Goal: Information Seeking & Learning: Learn about a topic

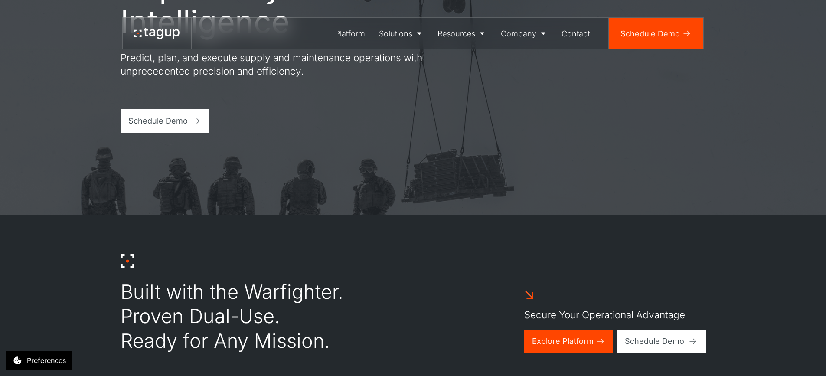
scroll to position [173, 0]
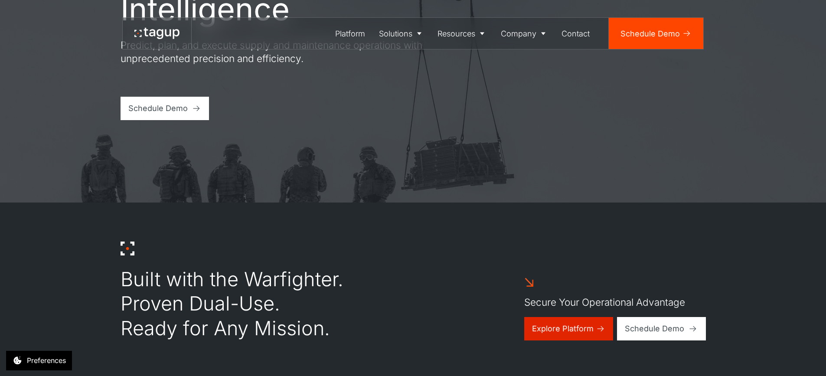
click at [548, 323] on div "Explore Platform" at bounding box center [563, 329] width 62 height 12
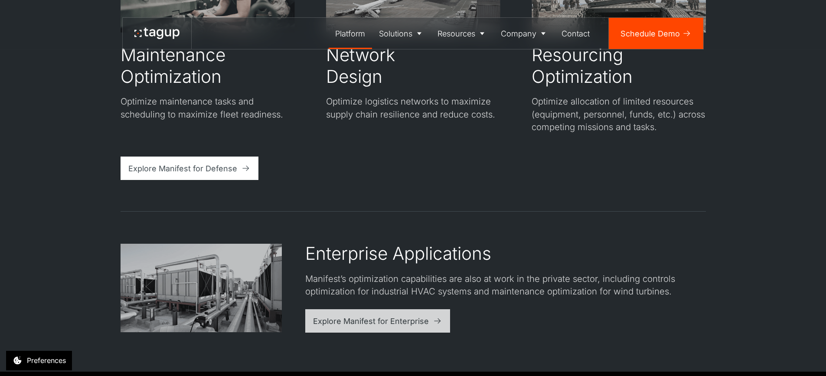
scroll to position [1908, 0]
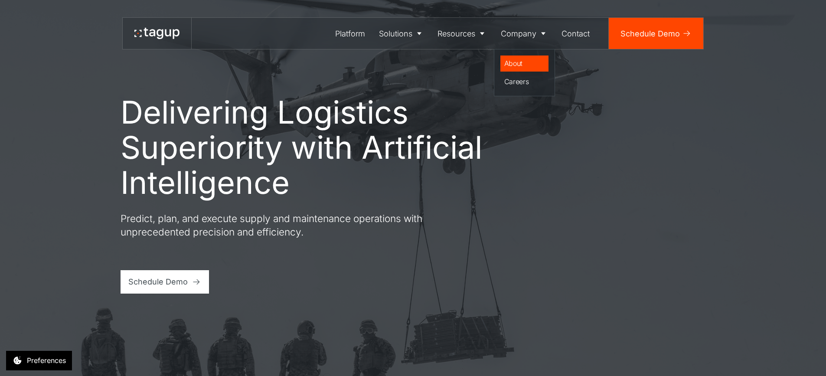
click at [521, 62] on div "About" at bounding box center [524, 63] width 41 height 10
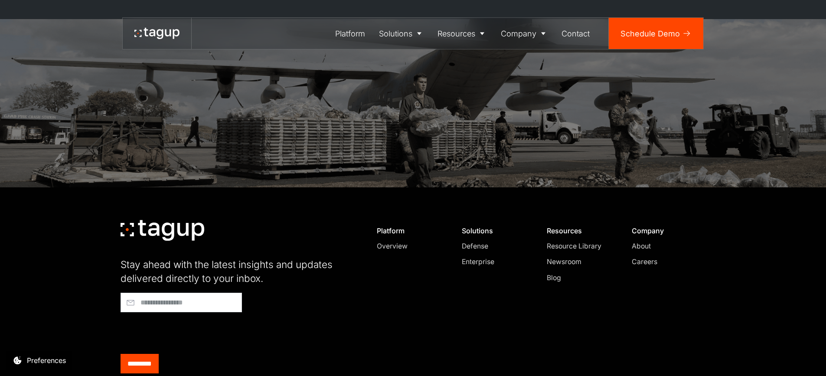
scroll to position [2736, 0]
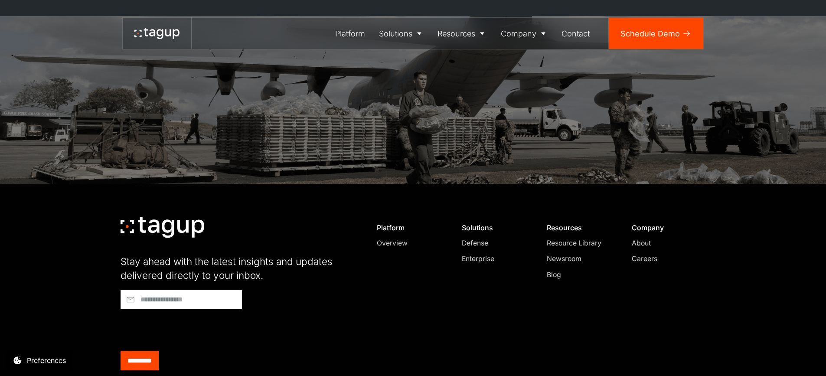
click at [644, 238] on div "About" at bounding box center [665, 243] width 66 height 10
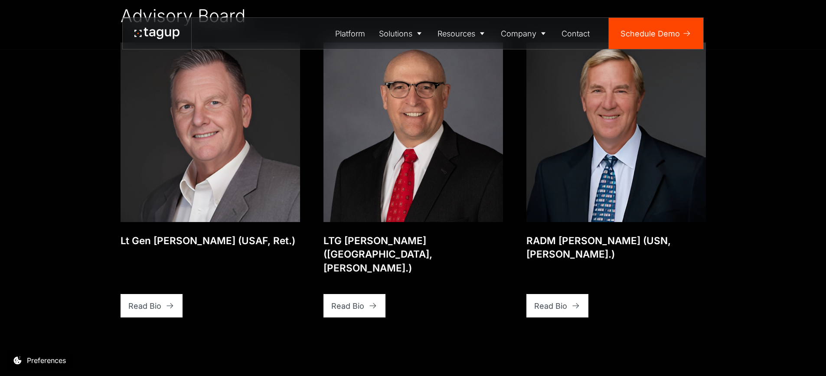
scroll to position [2081, 0]
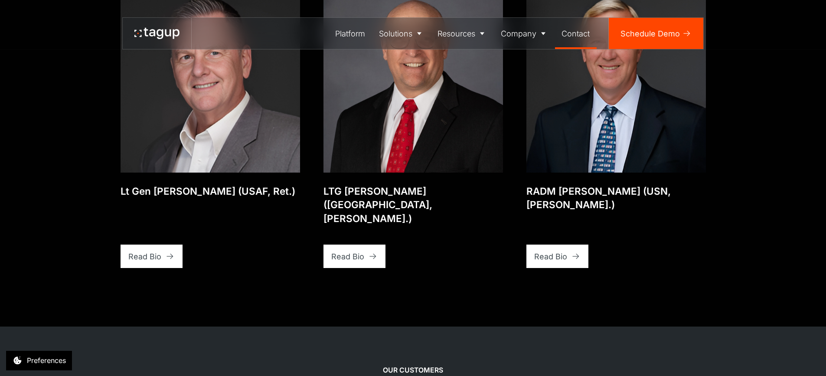
click at [574, 35] on div "Contact" at bounding box center [575, 34] width 28 height 12
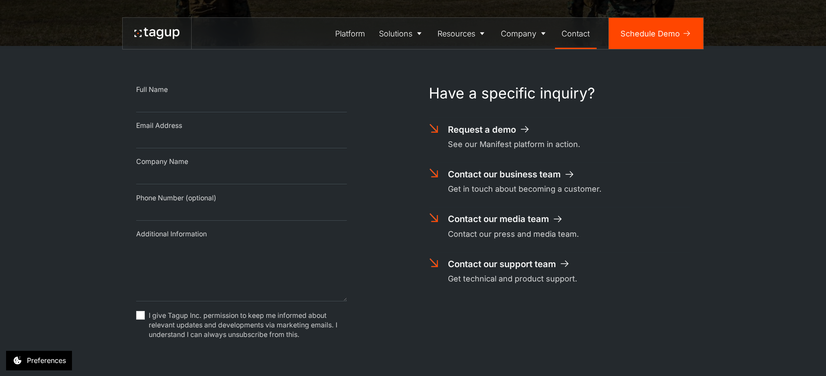
scroll to position [217, 0]
